Goal: Find specific page/section: Find specific page/section

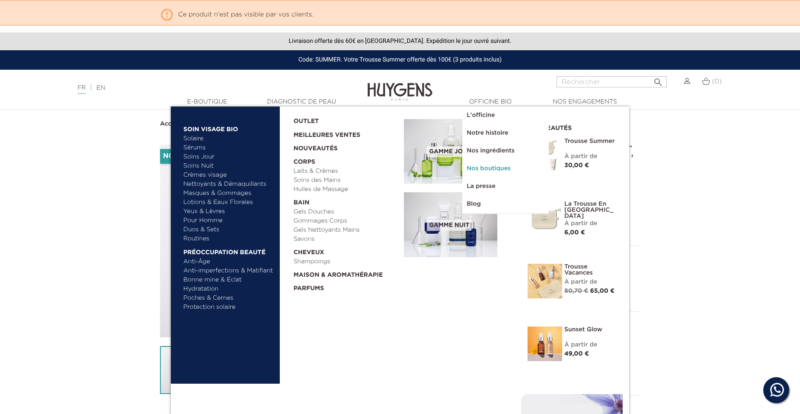
drag, startPoint x: 488, startPoint y: 165, endPoint x: 483, endPoint y: 168, distance: 5.9
click at [488, 165] on link "Nos boutiques" at bounding box center [505, 169] width 87 height 18
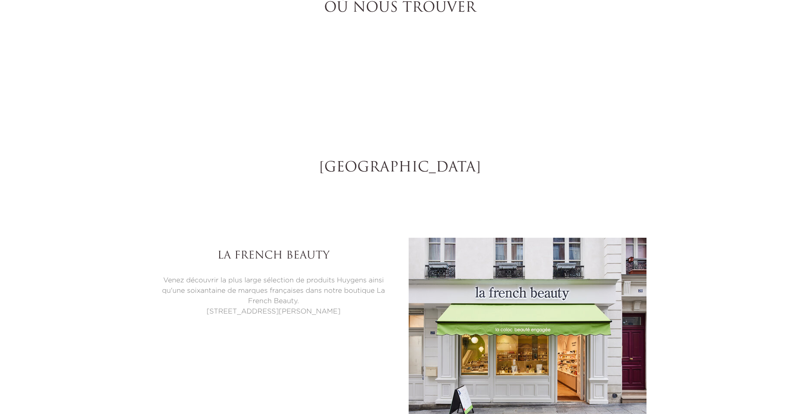
select select "FR"
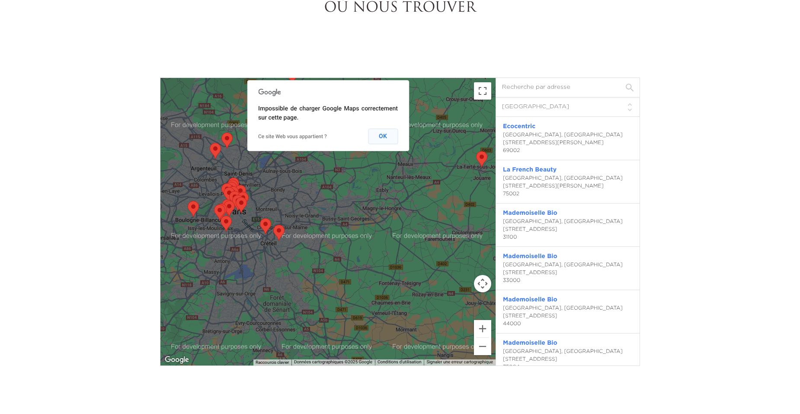
click at [381, 137] on button "OK" at bounding box center [383, 136] width 30 height 16
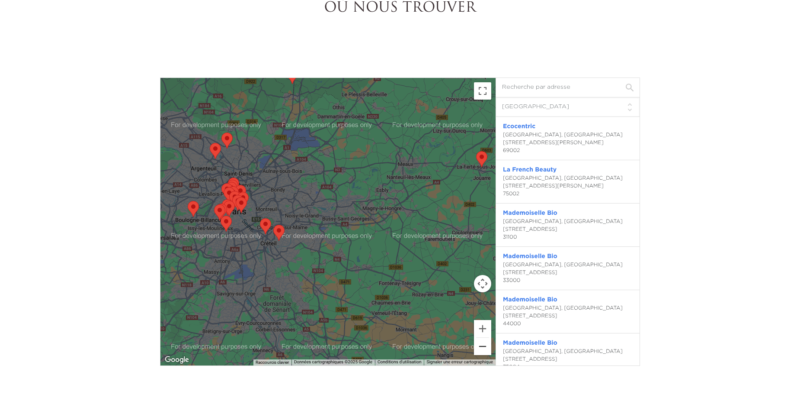
click at [476, 351] on button "Zoom arrière" at bounding box center [482, 345] width 17 height 17
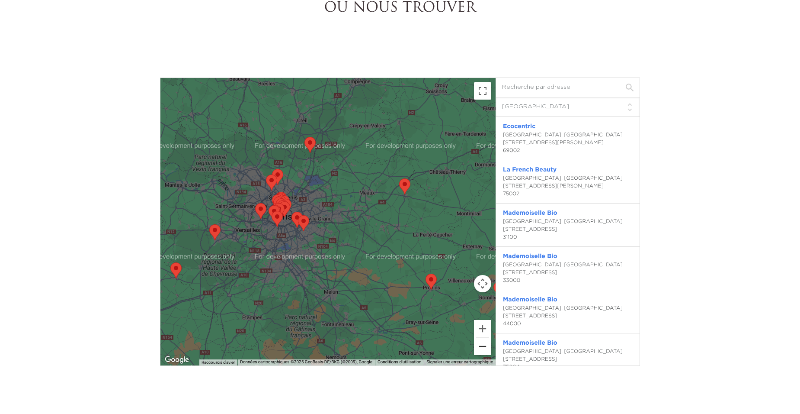
click at [476, 351] on button "Zoom arrière" at bounding box center [482, 345] width 17 height 17
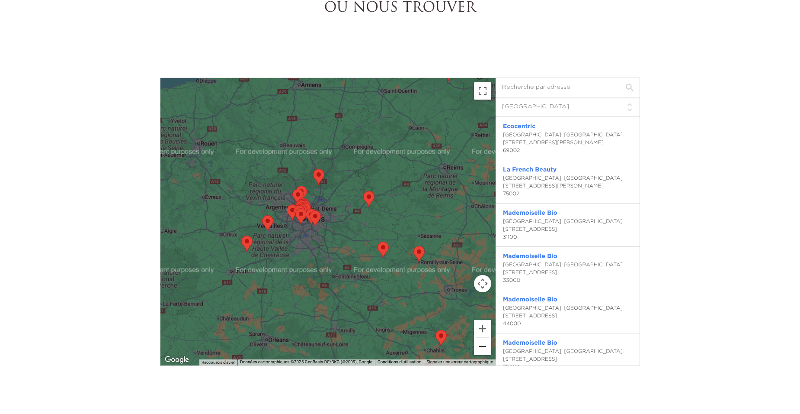
click at [476, 351] on button "Zoom arrière" at bounding box center [482, 345] width 17 height 17
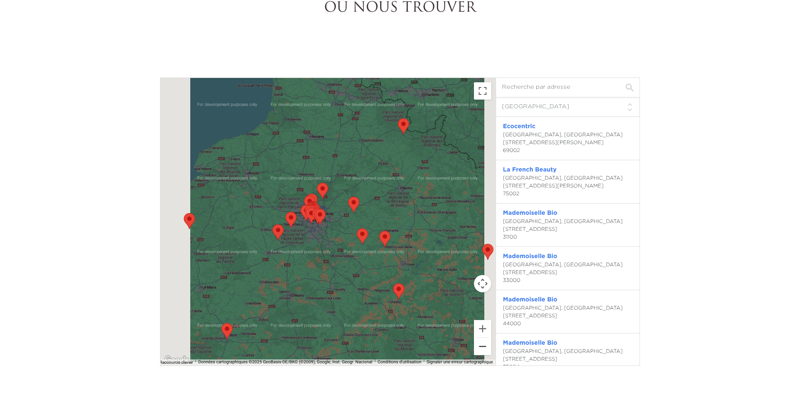
click at [476, 351] on button "Zoom arrière" at bounding box center [482, 345] width 17 height 17
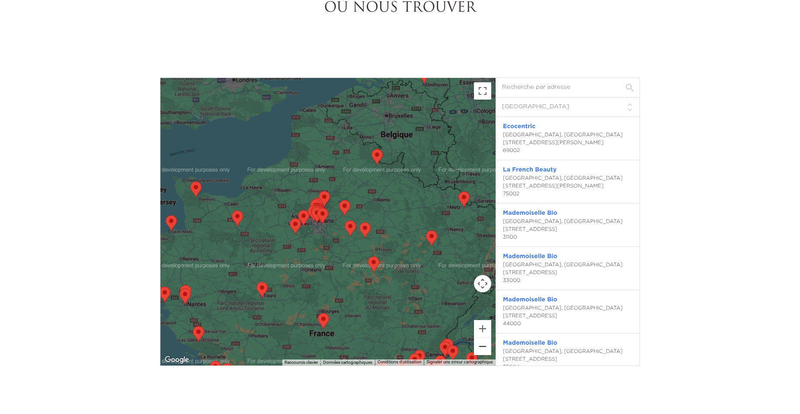
click at [476, 351] on button "Zoom arrière" at bounding box center [482, 345] width 17 height 17
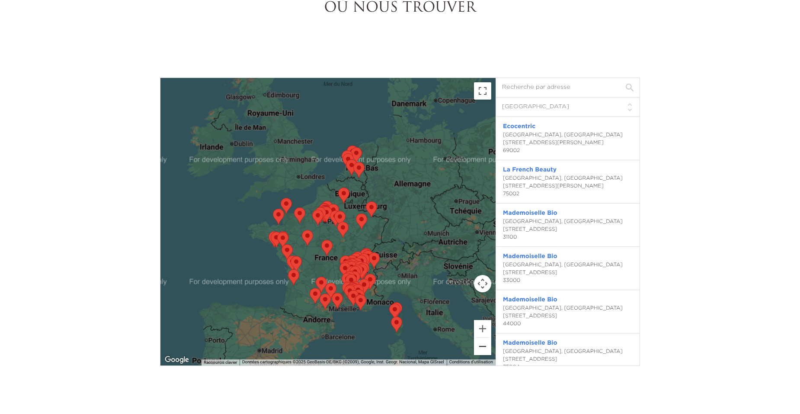
click at [476, 351] on button "Zoom arrière" at bounding box center [482, 345] width 17 height 17
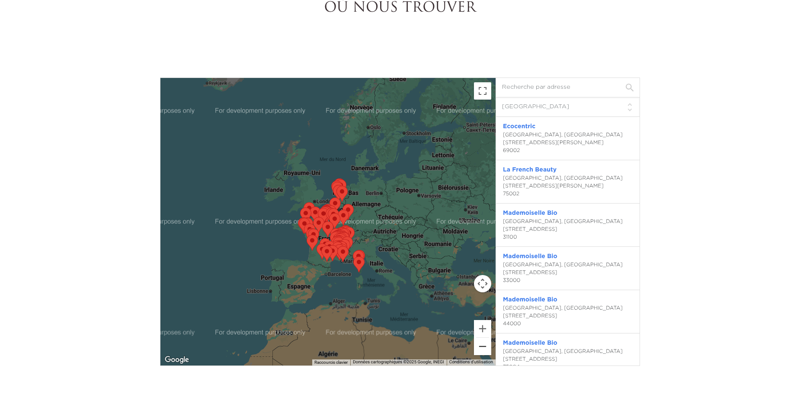
click at [476, 351] on button "Zoom arrière" at bounding box center [482, 345] width 17 height 17
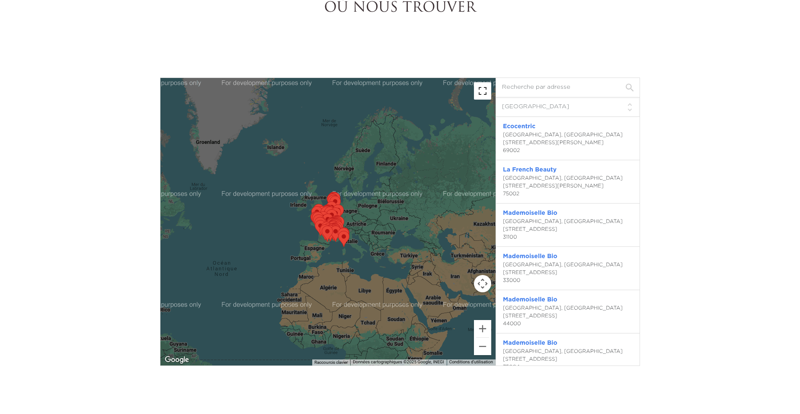
click at [490, 90] on button "Passer en plein écran" at bounding box center [482, 90] width 17 height 17
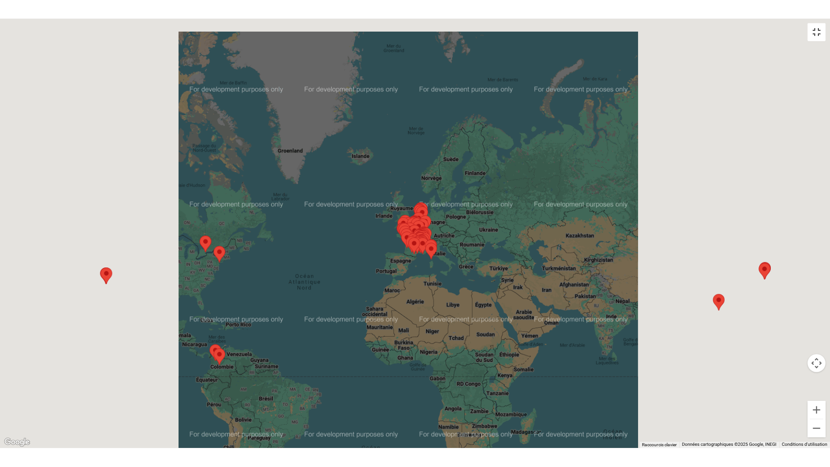
scroll to position [2534, 0]
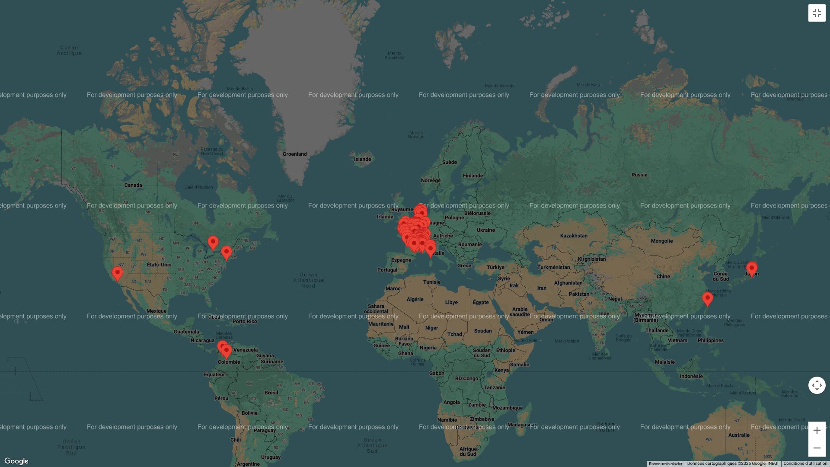
click at [580, 48] on div at bounding box center [415, 233] width 830 height 467
click at [740, 275] on div at bounding box center [415, 233] width 830 height 467
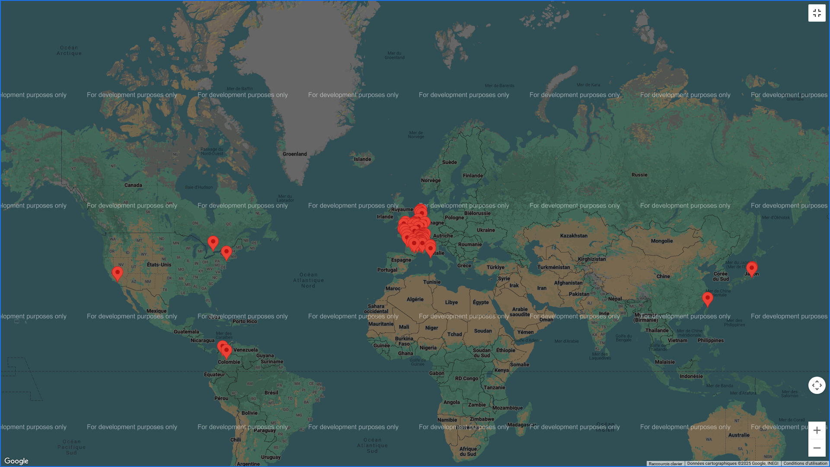
click at [800, 18] on button "Passer en plein écran" at bounding box center [817, 12] width 17 height 17
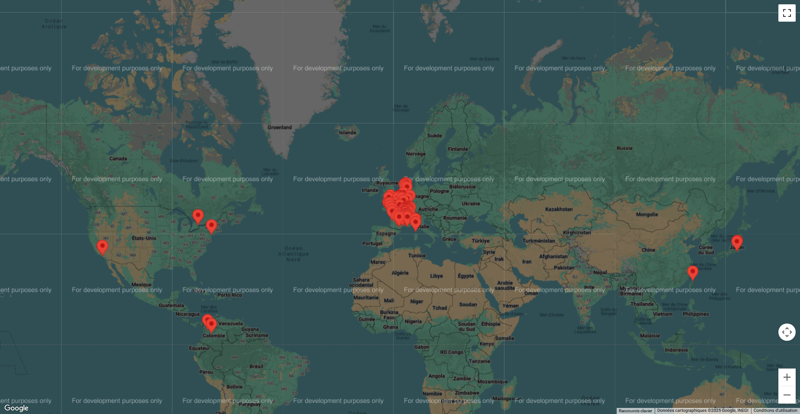
scroll to position [995, 0]
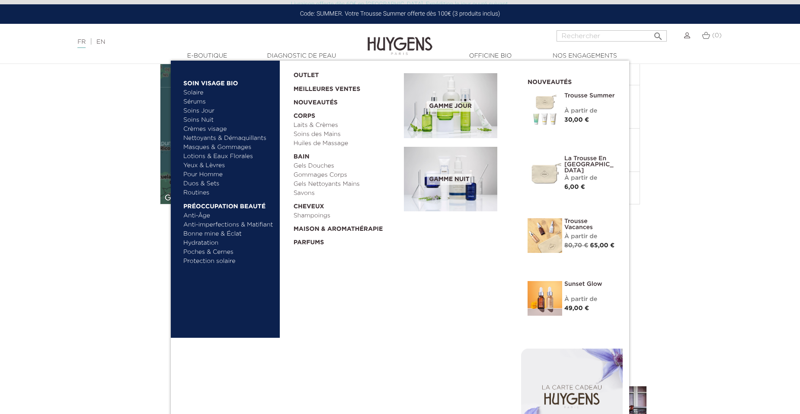
click at [443, 95] on img at bounding box center [450, 105] width 93 height 65
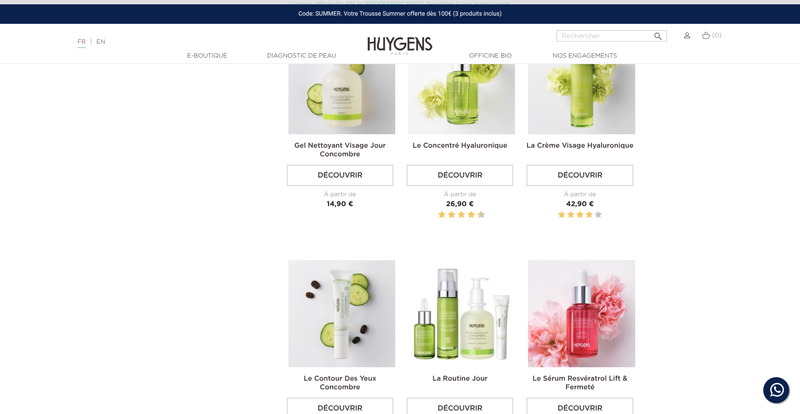
scroll to position [562, 0]
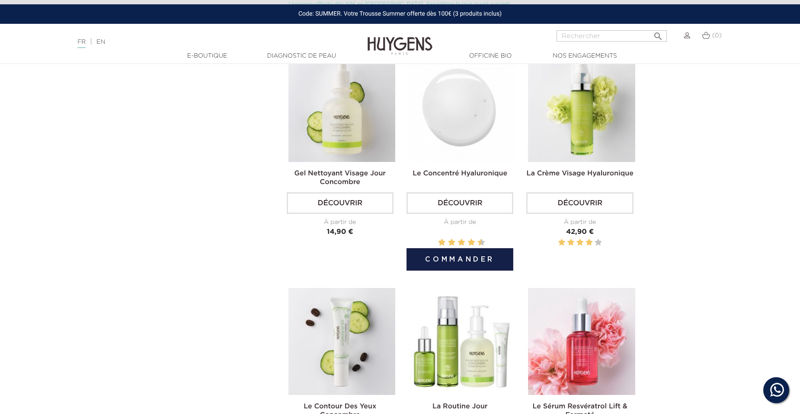
click at [473, 135] on img at bounding box center [461, 107] width 107 height 107
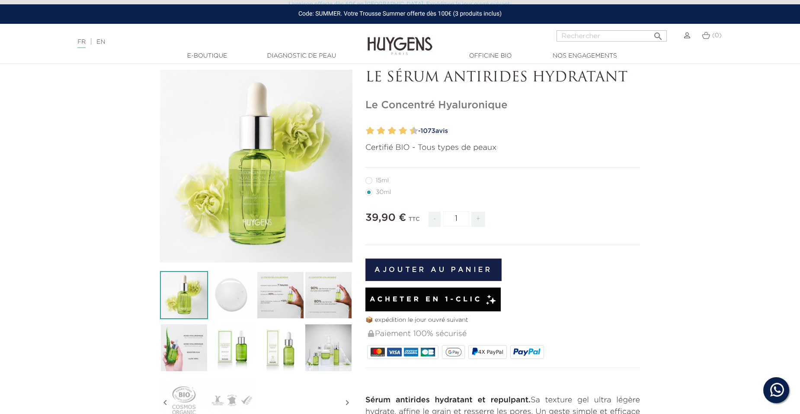
scroll to position [173, 0]
